Goal: Check status: Check status

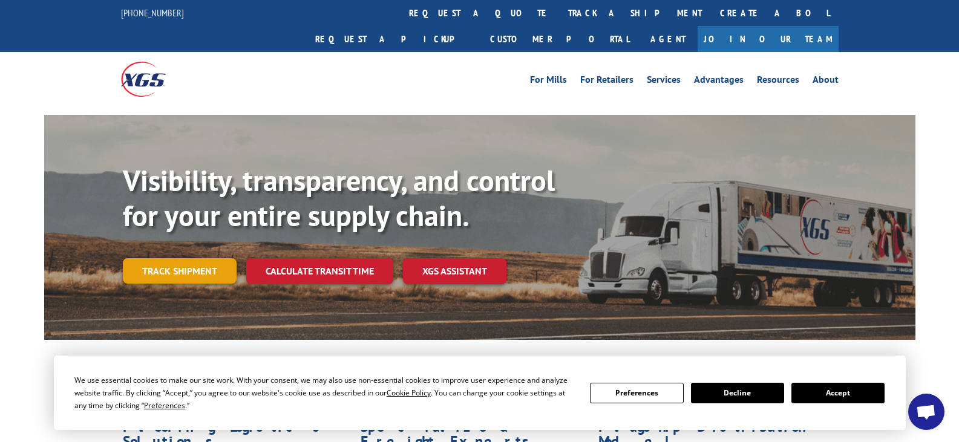
click at [202, 258] on link "Track shipment" at bounding box center [180, 270] width 114 height 25
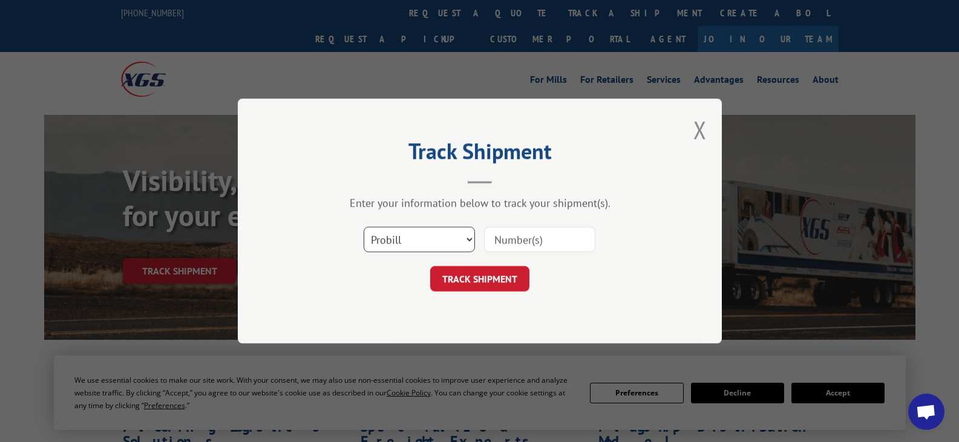
click at [421, 246] on select "Select category... Probill BOL PO" at bounding box center [419, 239] width 111 height 25
select select "bol"
click at [364, 227] on select "Select category... Probill BOL PO" at bounding box center [419, 239] width 111 height 25
click at [509, 244] on input at bounding box center [539, 239] width 111 height 25
paste input ": 479862"
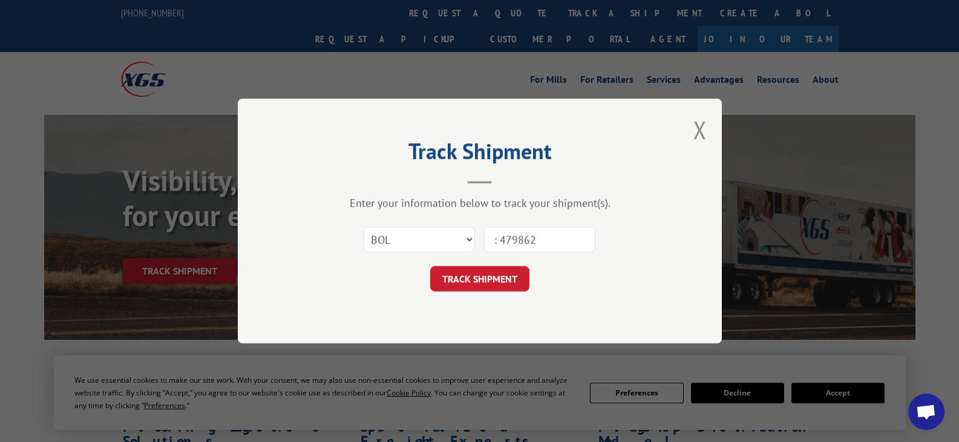
click at [505, 247] on input ": 479862" at bounding box center [539, 239] width 111 height 25
type input "479862"
click button "TRACK SHIPMENT" at bounding box center [479, 278] width 99 height 25
